Goal: Task Accomplishment & Management: Use online tool/utility

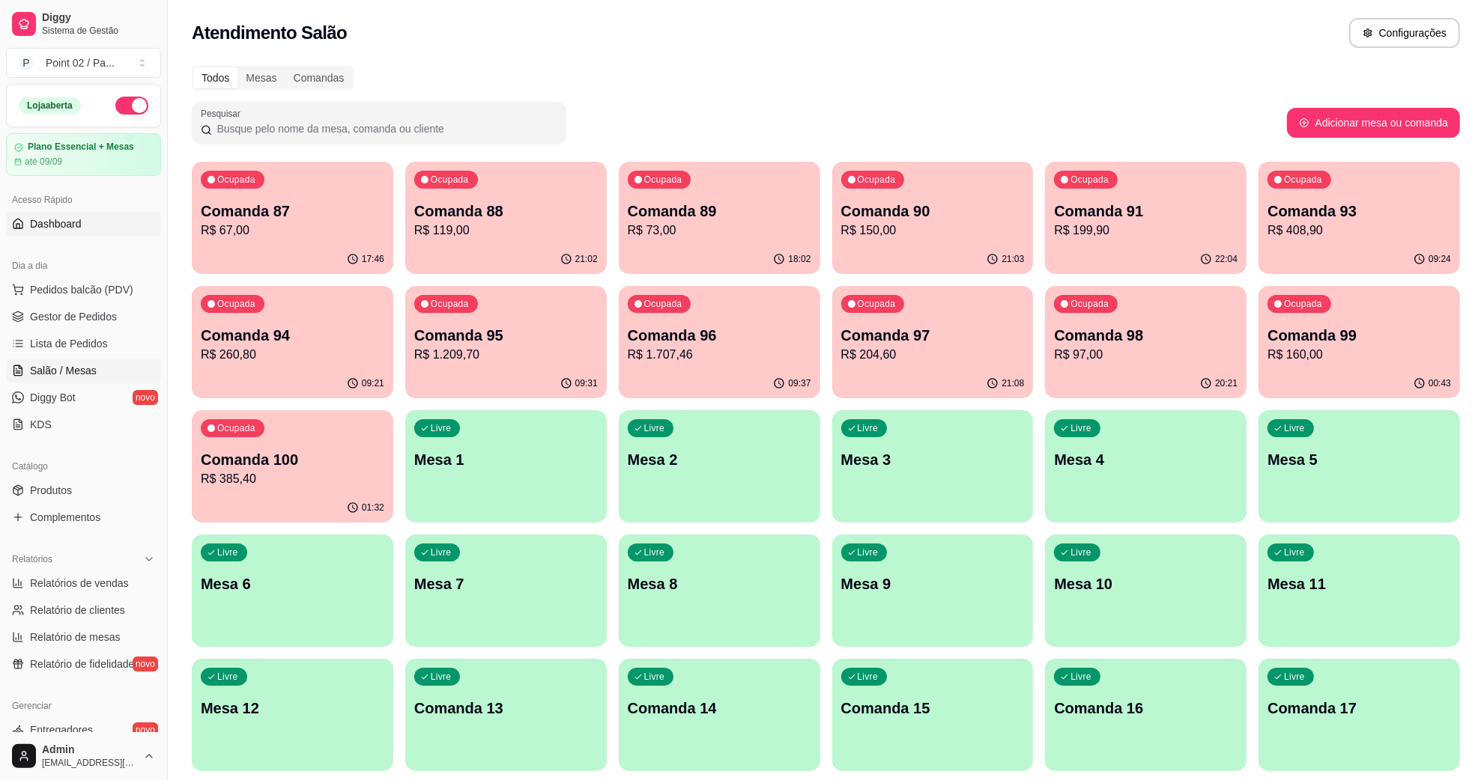
scroll to position [94, 0]
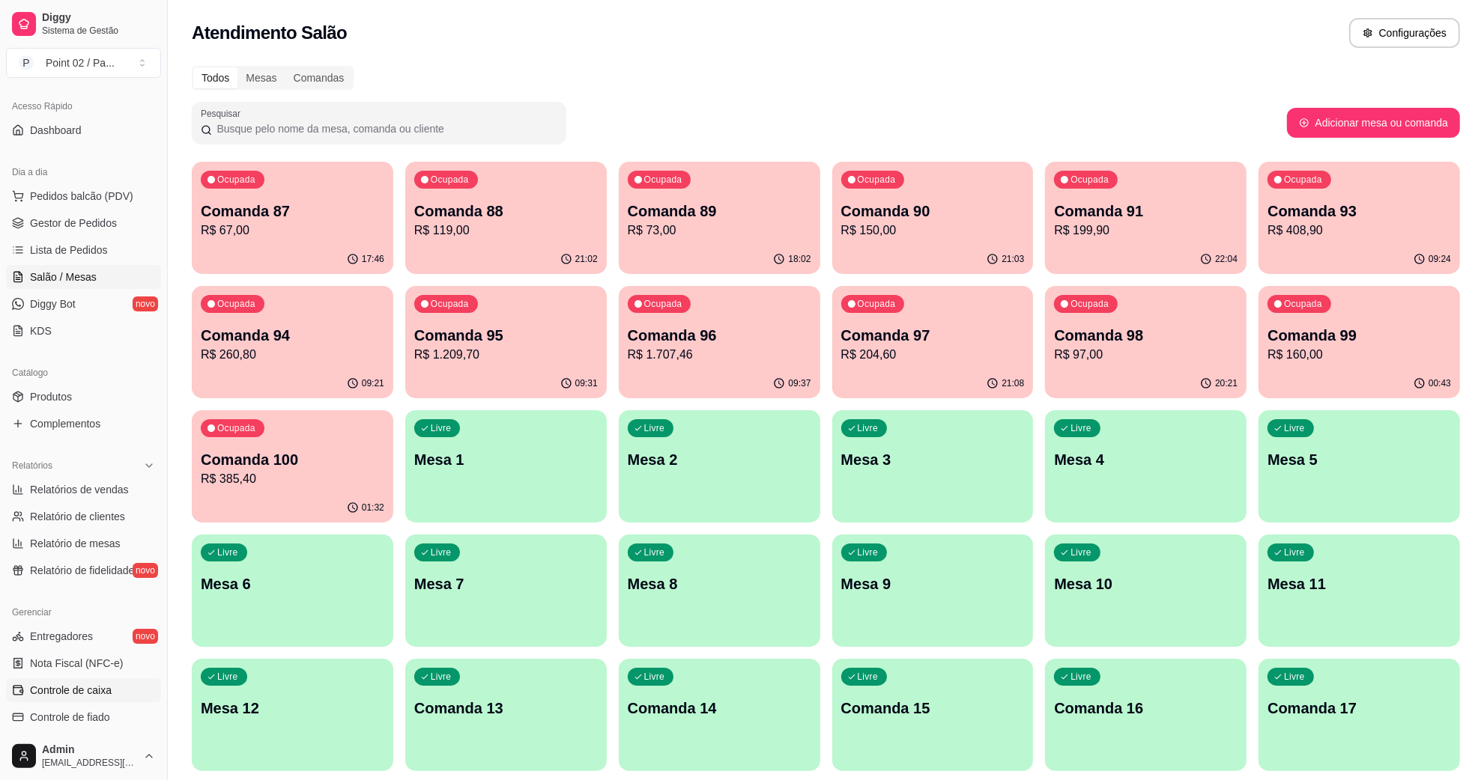
click at [73, 693] on span "Controle de caixa" at bounding box center [71, 690] width 82 height 15
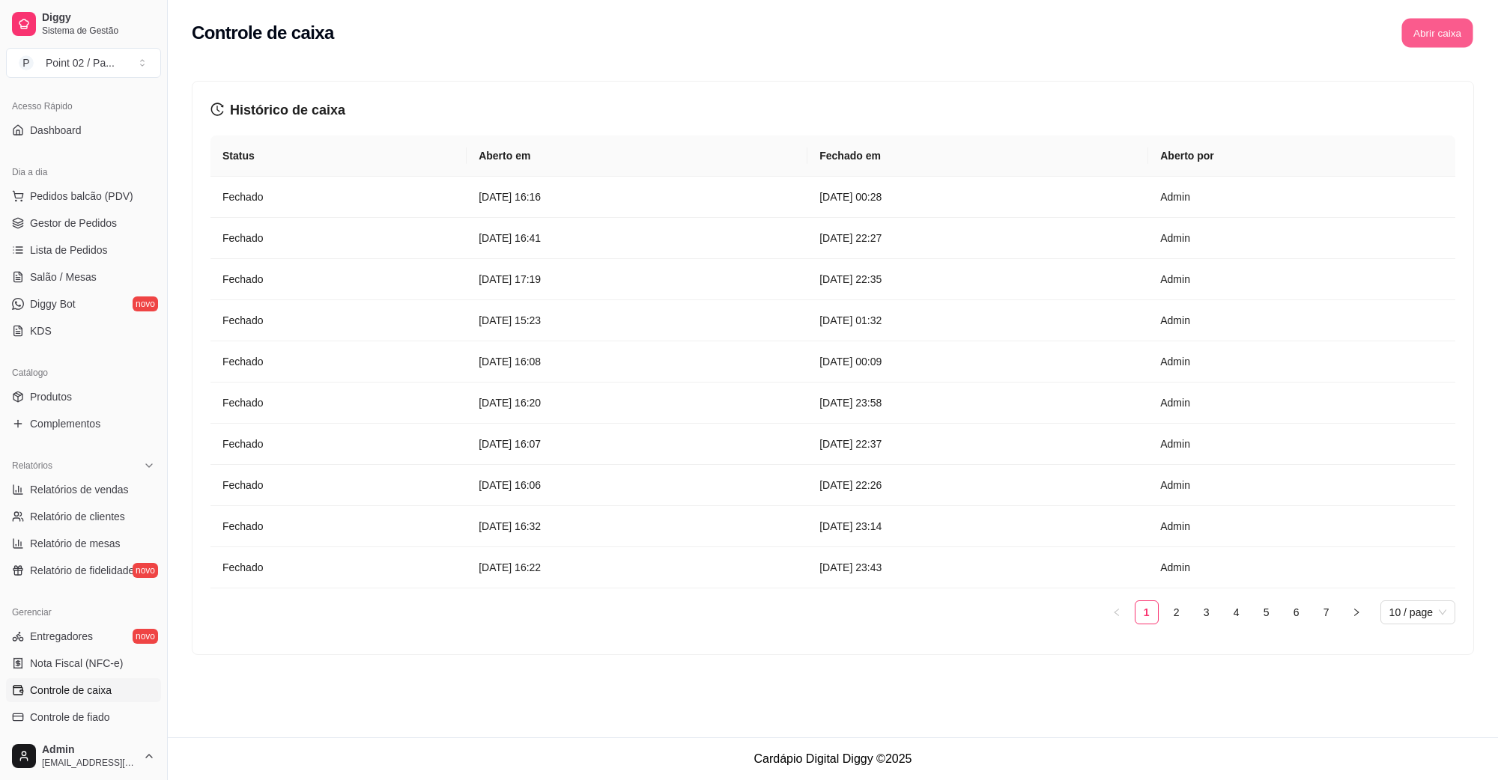
click at [1442, 39] on button "Abrir caixa" at bounding box center [1436, 33] width 71 height 29
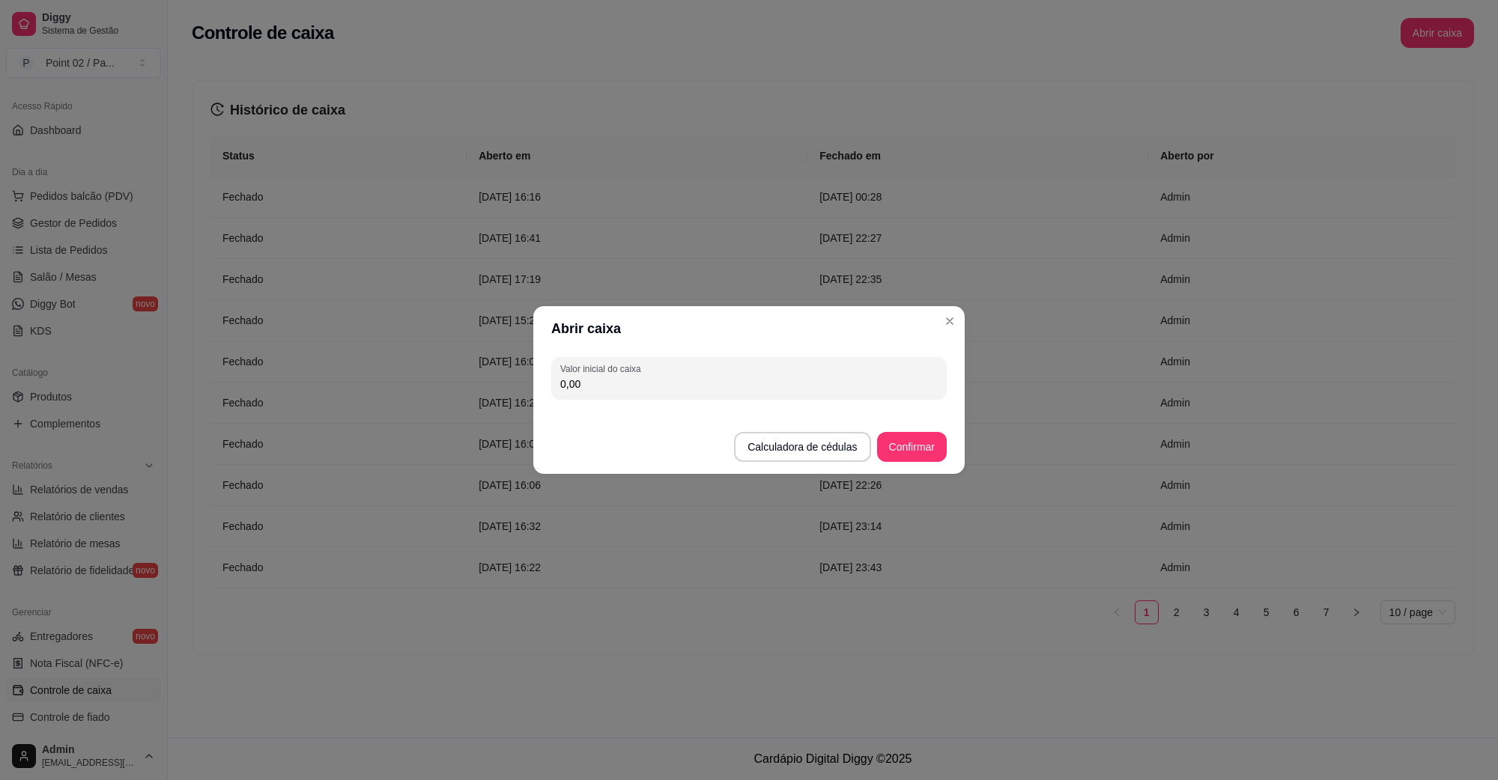
click at [643, 378] on input "0,00" at bounding box center [748, 384] width 377 height 15
click at [807, 452] on button "Calculadora de cédulas" at bounding box center [802, 447] width 133 height 29
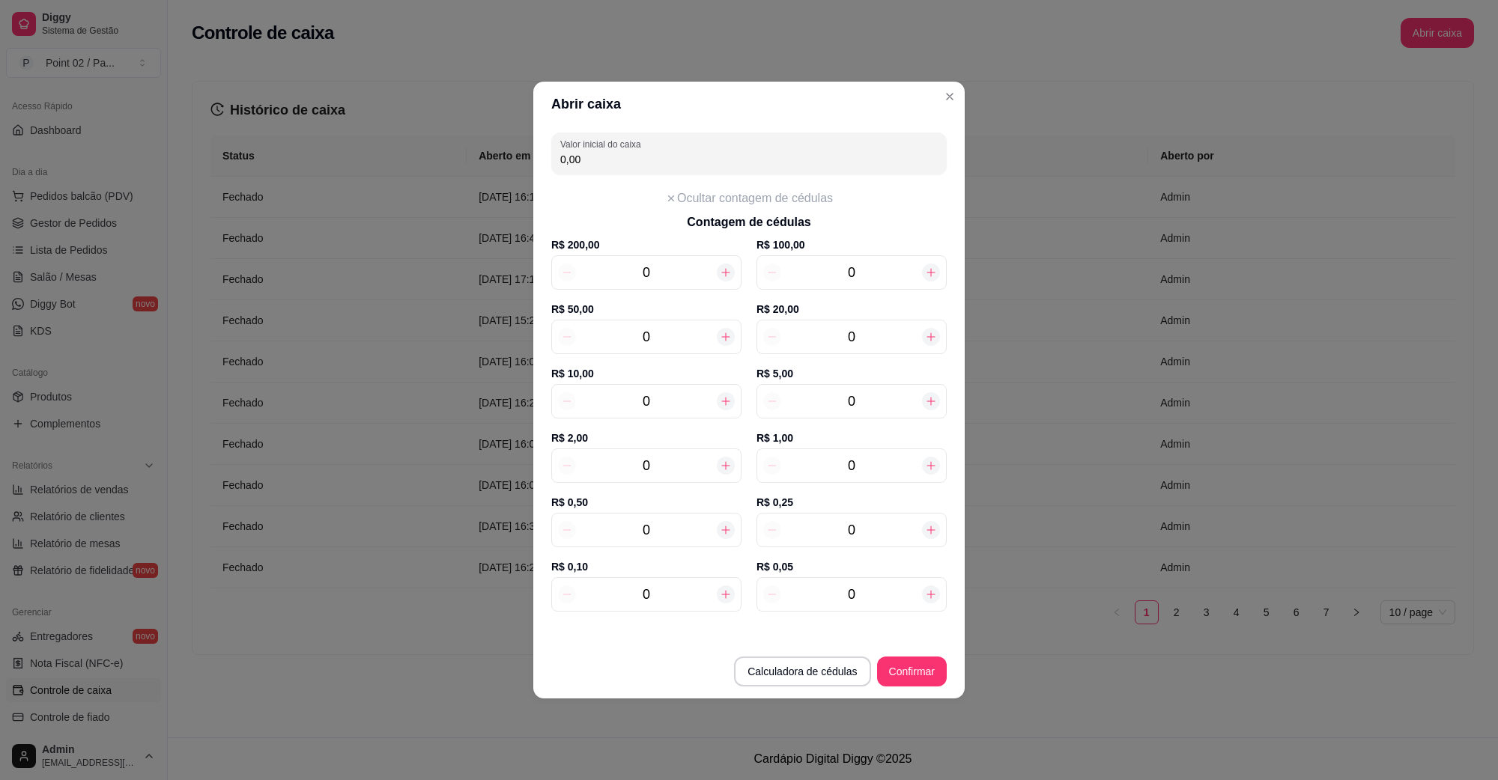
click at [874, 341] on input "0" at bounding box center [851, 337] width 141 height 21
type input "6"
type input "120,00"
type input "6"
click at [689, 418] on div "0" at bounding box center [646, 401] width 190 height 34
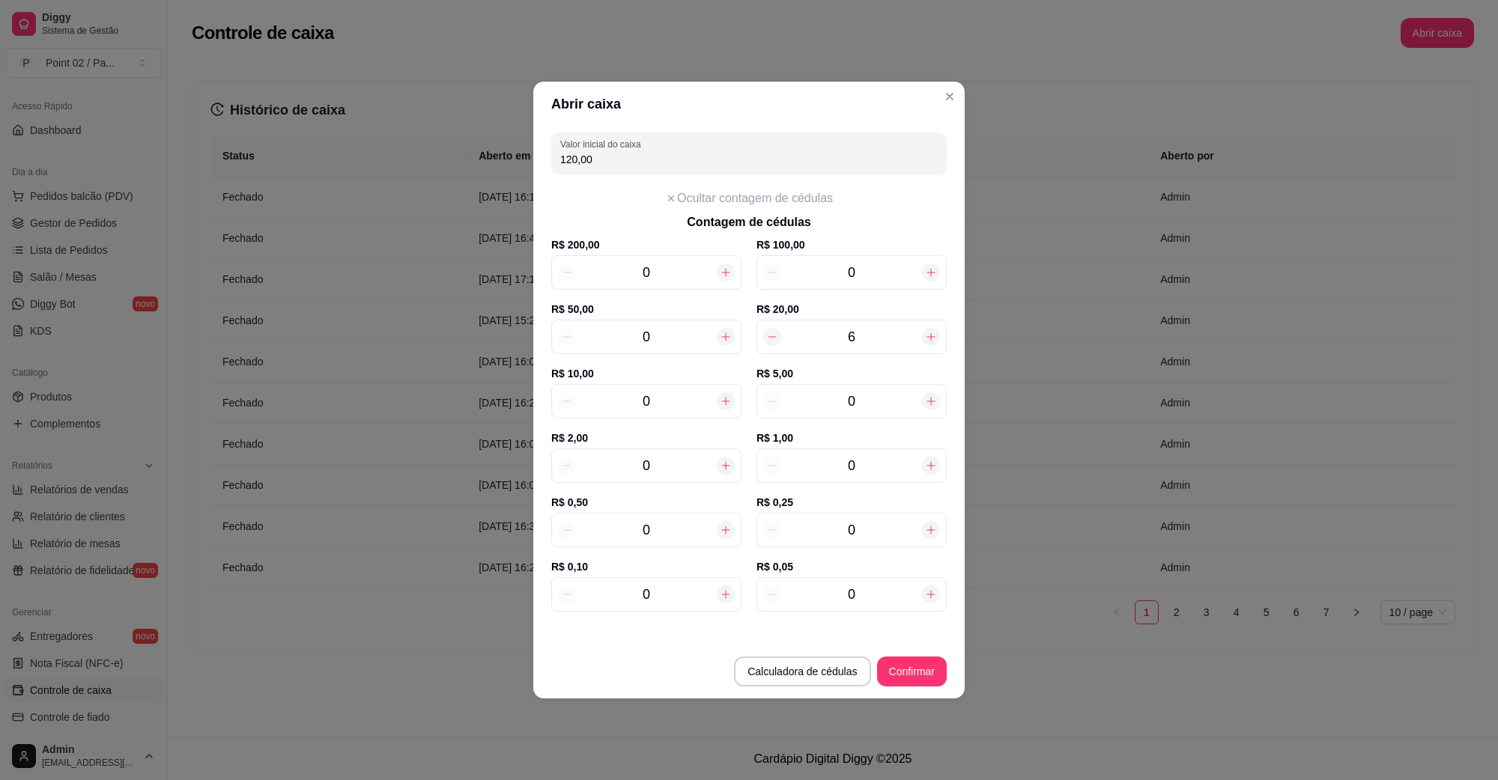
type input "1"
type input "130,00"
type input "15"
type input "270,00"
type input "15"
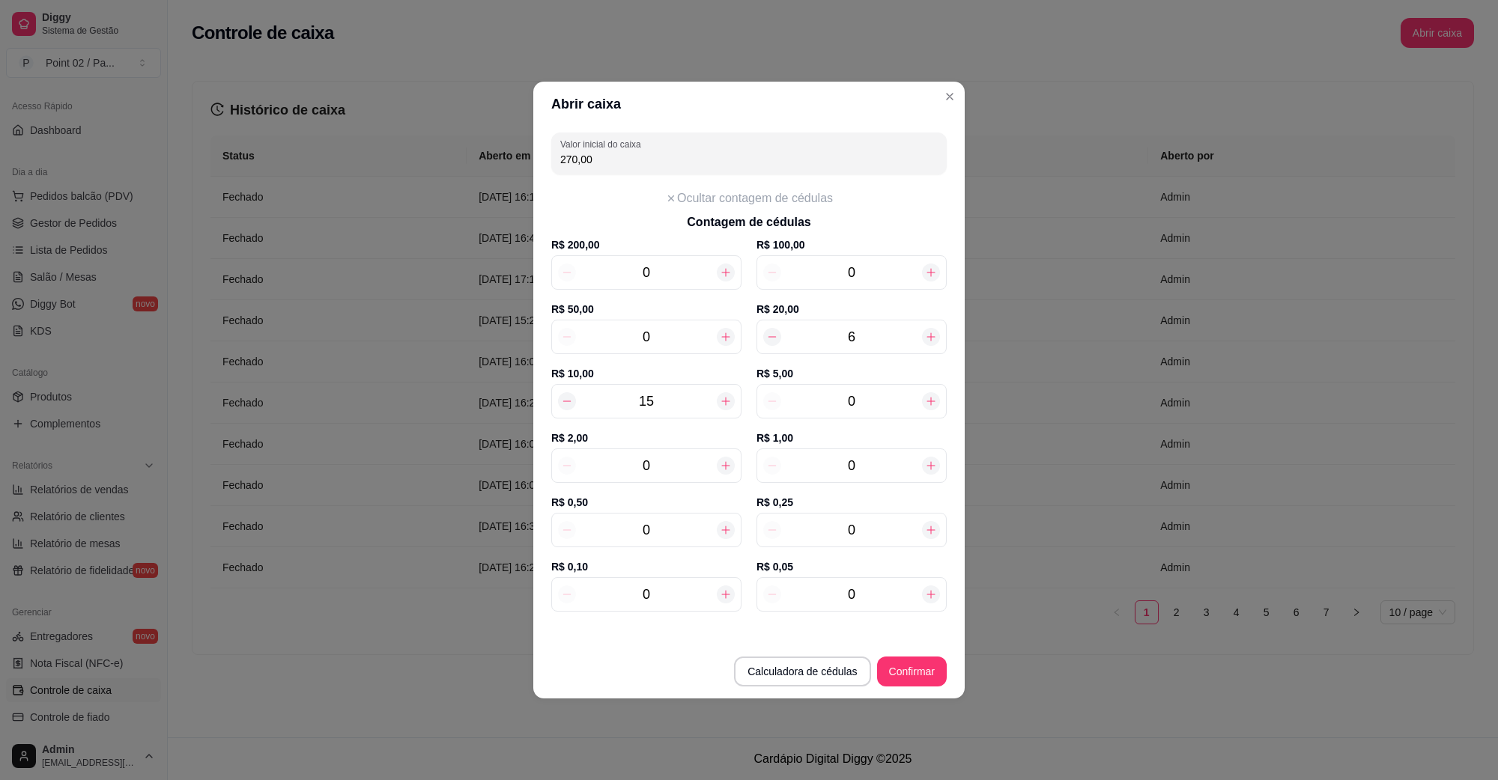
click at [873, 399] on input "0" at bounding box center [851, 401] width 141 height 21
type input "5"
type input "295,00"
type input "5"
click at [600, 498] on label "R$ 0,50" at bounding box center [646, 502] width 190 height 15
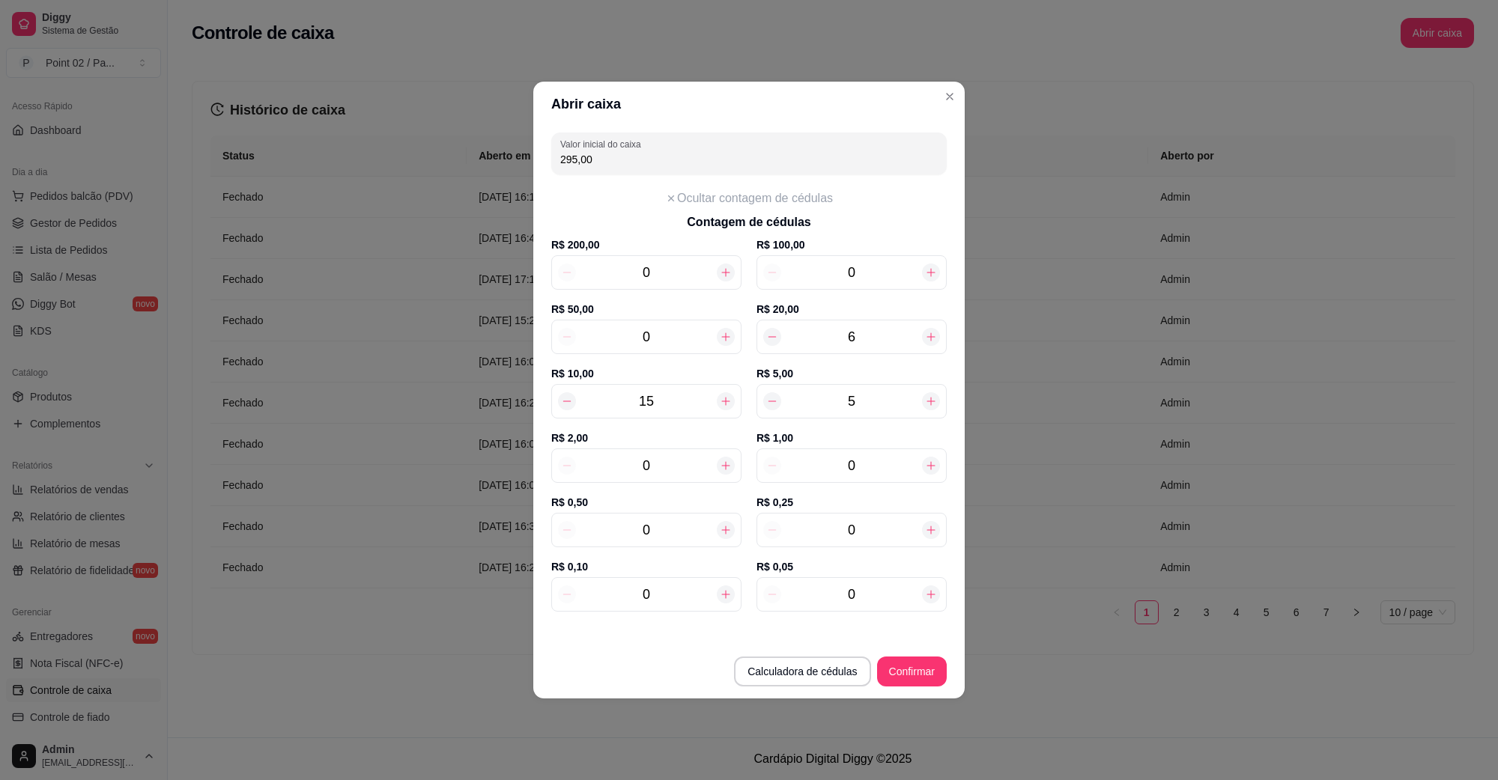
click at [690, 455] on input "0" at bounding box center [646, 465] width 141 height 21
type input "1"
type input "297,00"
type input "19"
type input "333,00"
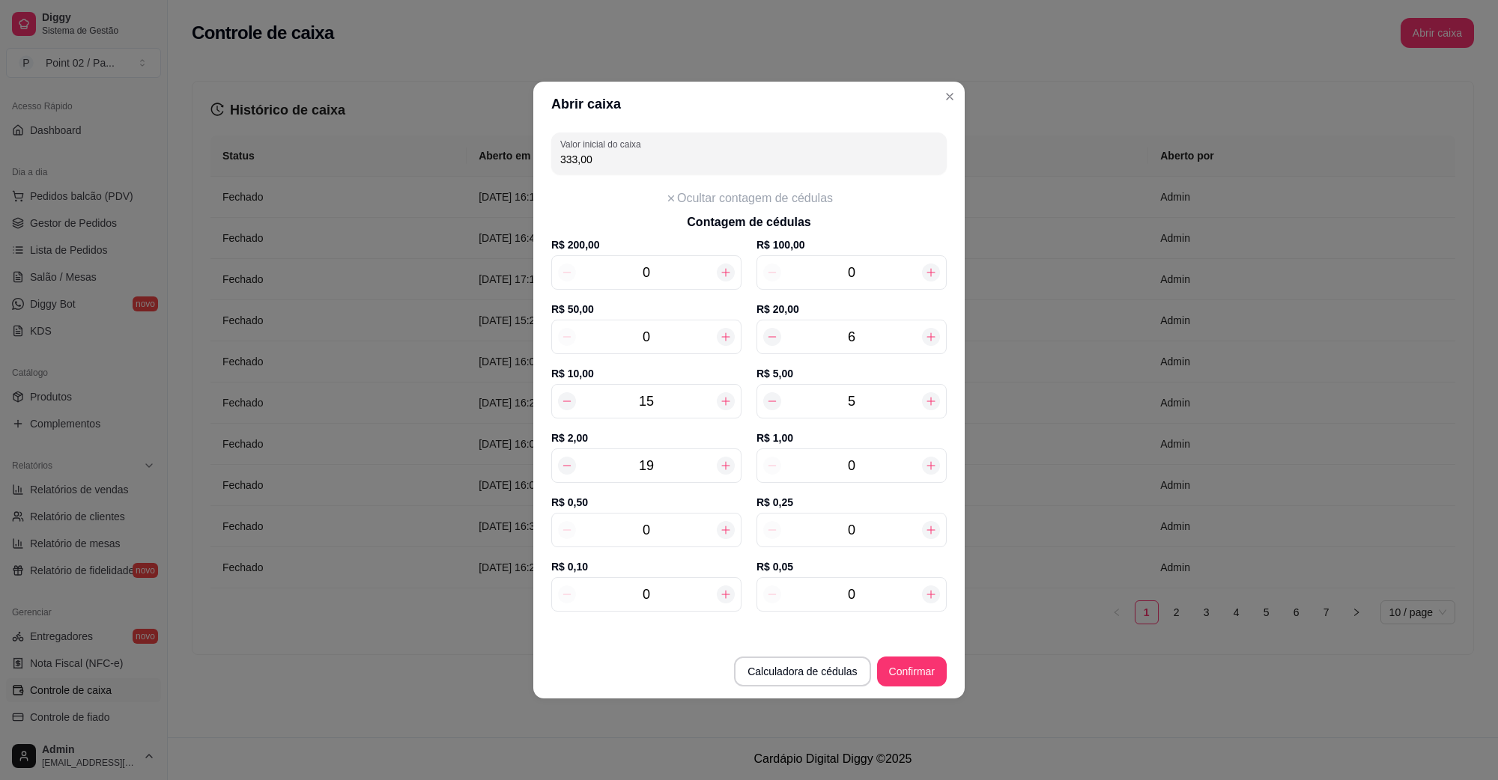
type input "19"
click at [665, 515] on div "0" at bounding box center [646, 530] width 190 height 34
type input "1"
type input "333,50"
type input "15"
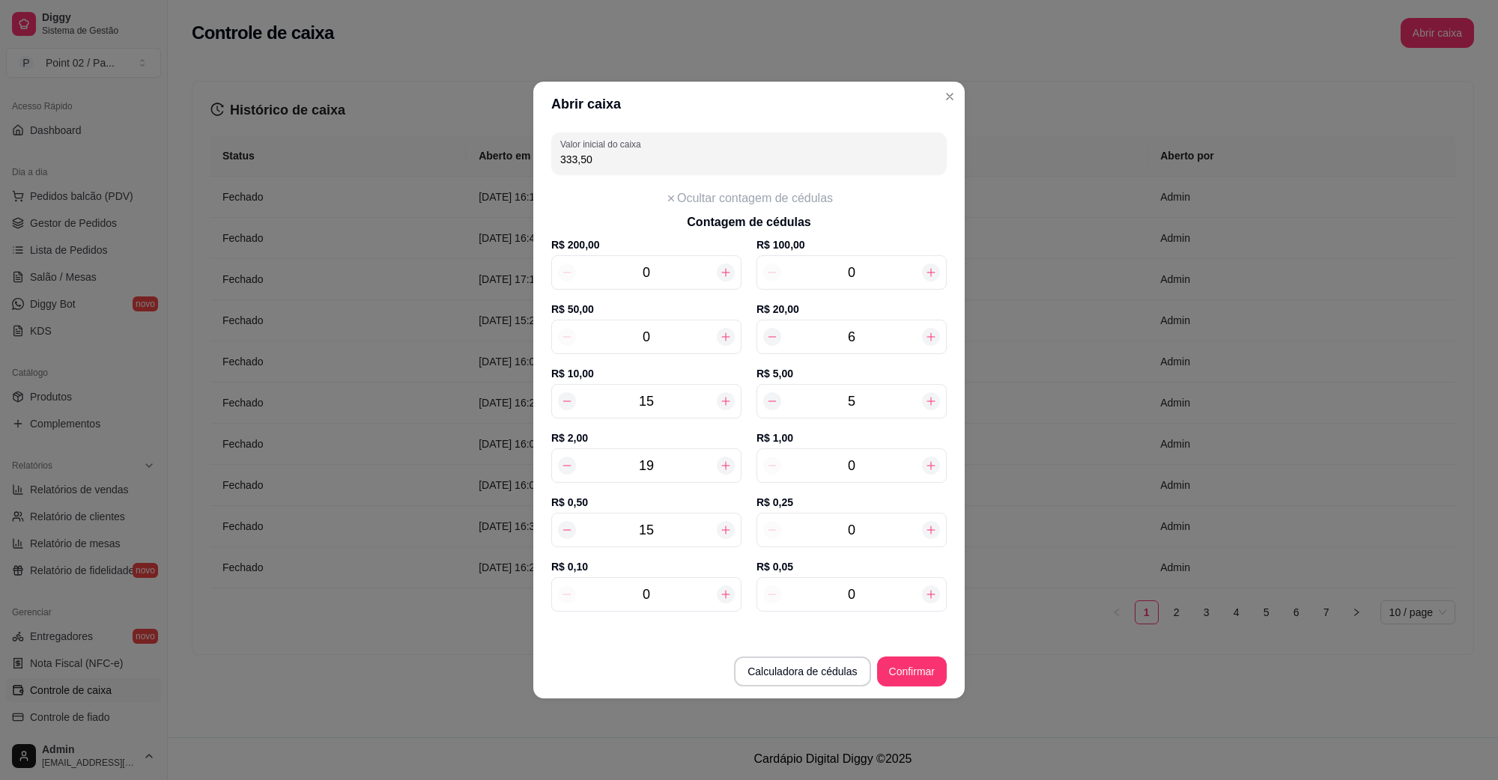
type input "340,50"
type input "15"
click at [881, 525] on input "0" at bounding box center [851, 530] width 141 height 21
type input "3"
type input "341,25"
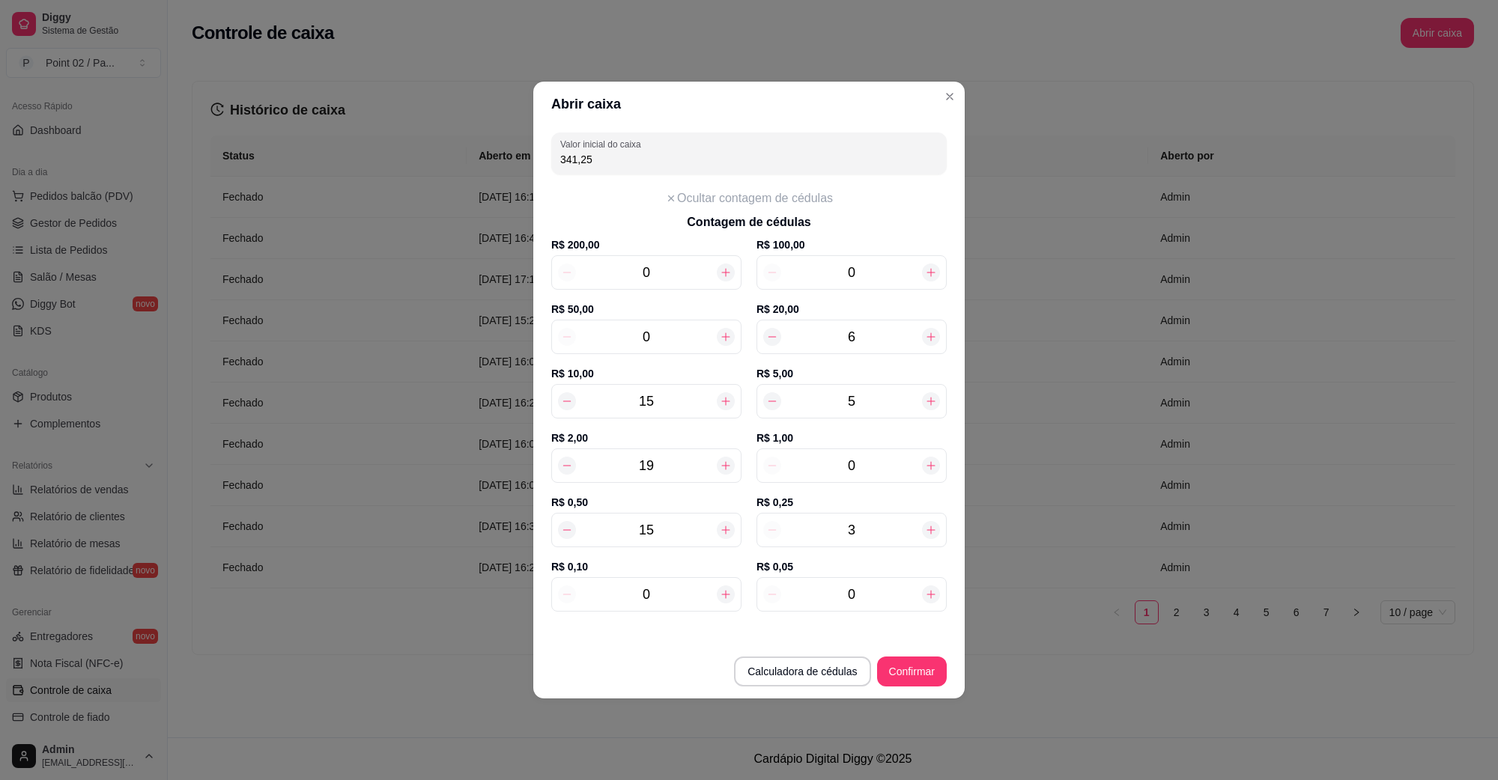
type input "37"
type input "349,75"
type input "37"
click at [886, 678] on button "Confirmar" at bounding box center [912, 672] width 70 height 30
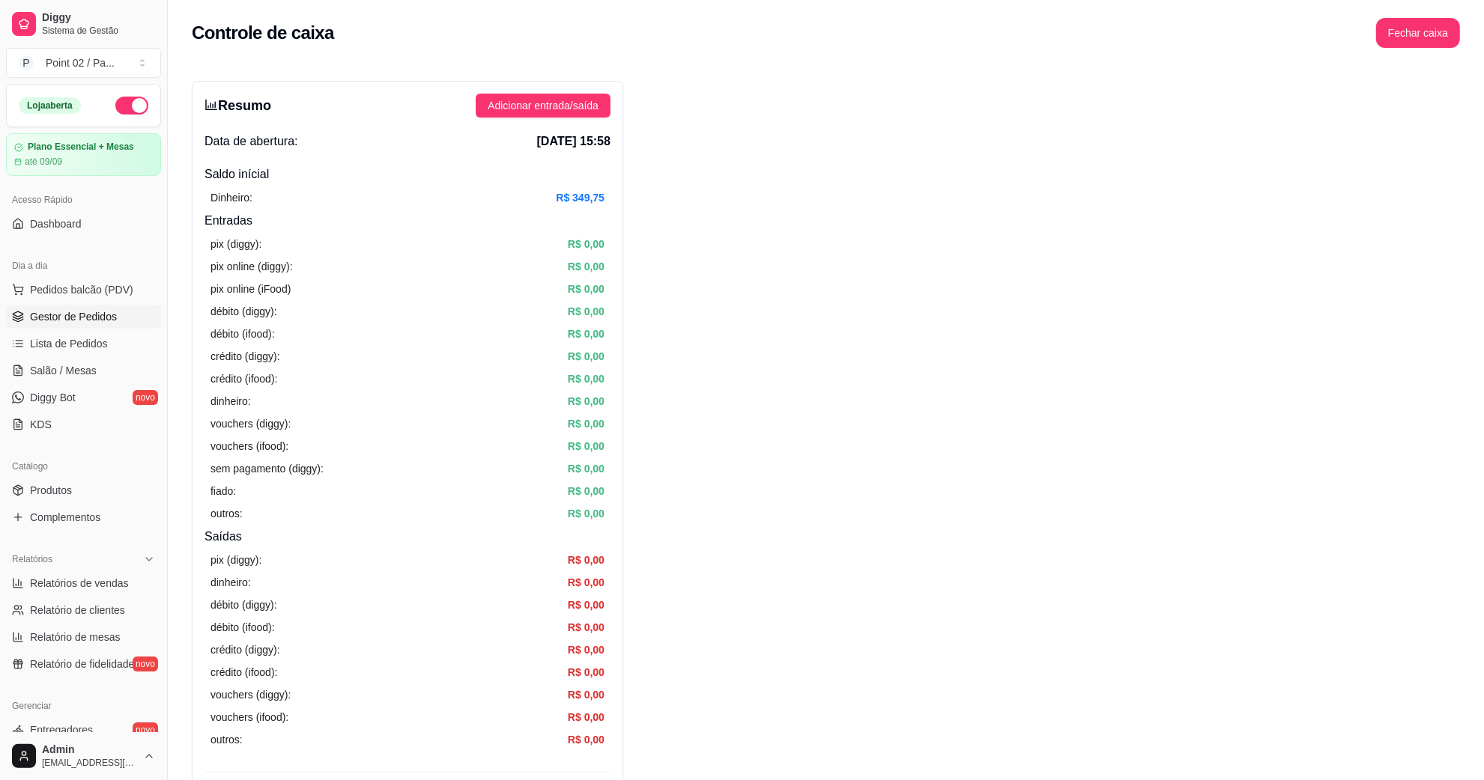
click at [105, 321] on span "Gestor de Pedidos" at bounding box center [73, 316] width 87 height 15
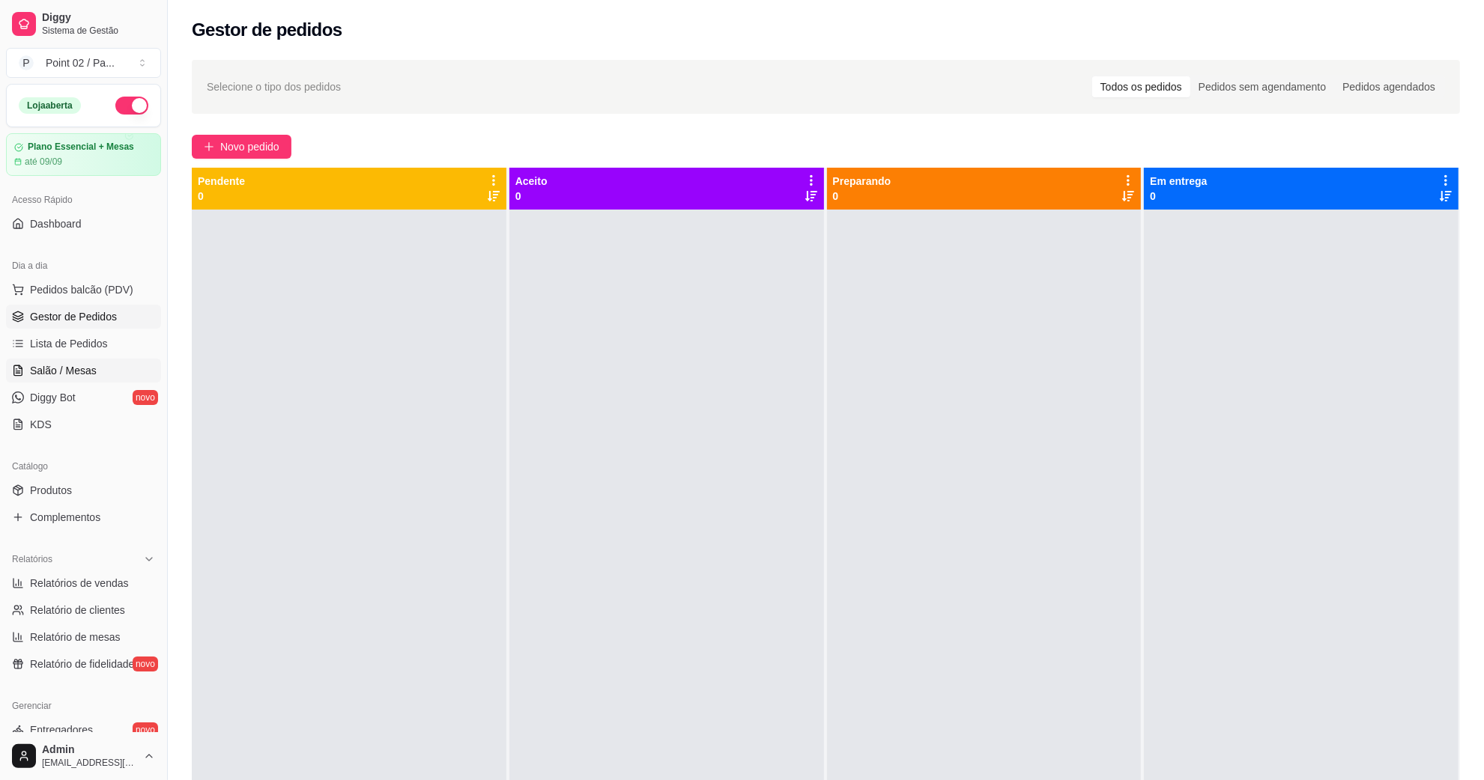
click at [95, 363] on link "Salão / Mesas" at bounding box center [83, 371] width 155 height 24
